Goal: Task Accomplishment & Management: Manage account settings

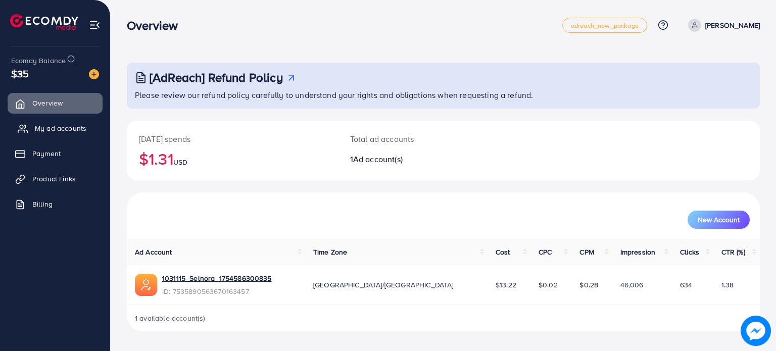
click at [59, 128] on span "My ad accounts" at bounding box center [61, 128] width 52 height 10
